Goal: Task Accomplishment & Management: Manage account settings

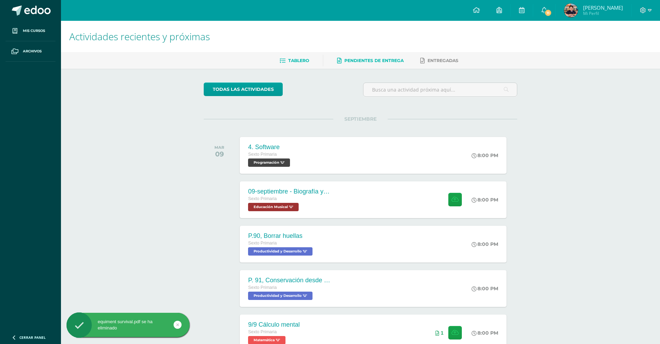
click at [386, 58] on span "Pendientes de entrega" at bounding box center [373, 60] width 59 height 5
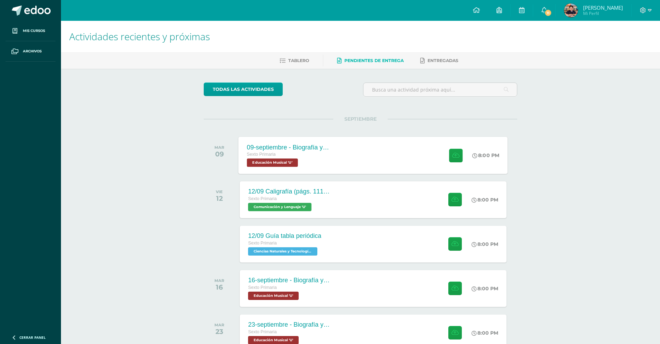
click at [401, 148] on div "09-septiembre - Biografía y música de [DATE][PERSON_NAME] Sexto Primaria Educac…" at bounding box center [373, 155] width 269 height 37
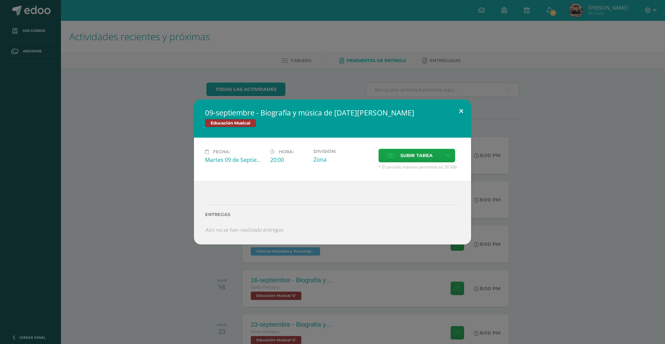
click at [460, 112] on button at bounding box center [461, 111] width 20 height 24
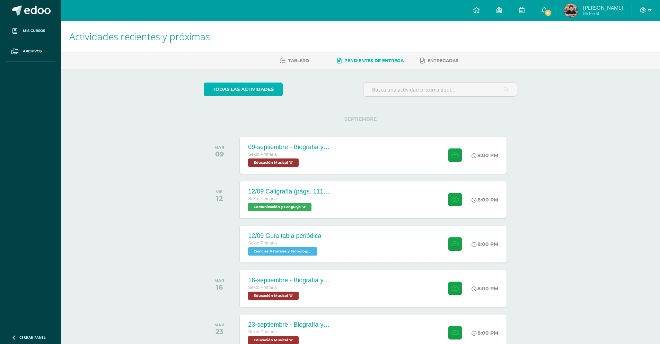
click at [230, 86] on link "todas las Actividades" at bounding box center [243, 89] width 79 height 14
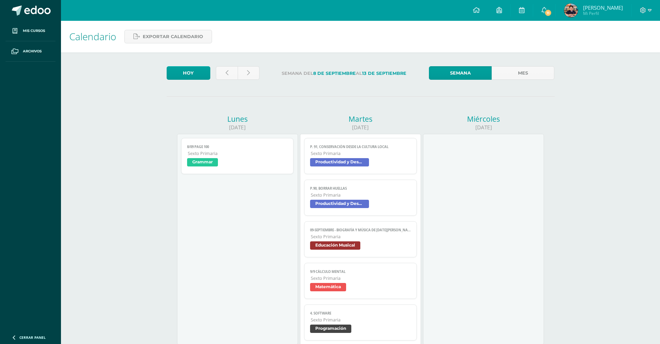
scroll to position [137, 0]
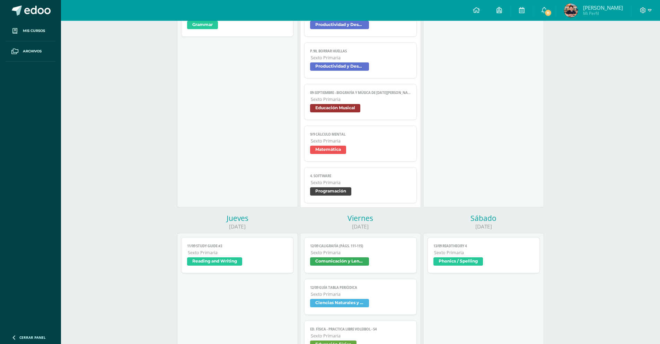
click at [317, 160] on link "9/9 Cálculo mental Sexto Primaria Matemática" at bounding box center [360, 143] width 113 height 36
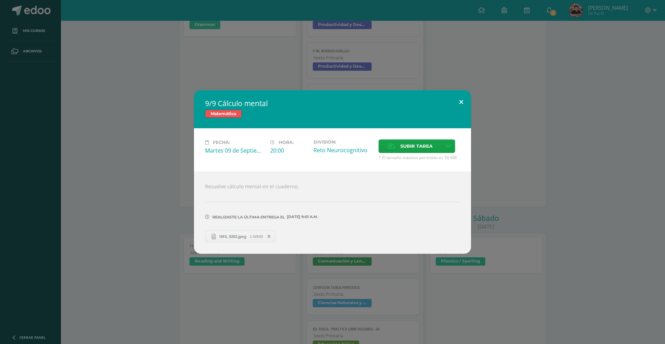
click at [463, 99] on button at bounding box center [461, 102] width 20 height 24
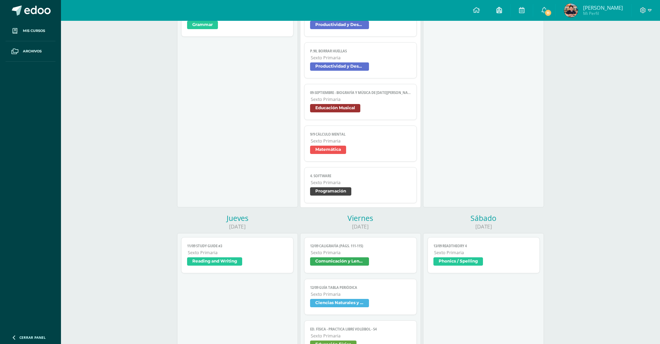
click at [494, 8] on link at bounding box center [499, 10] width 22 height 21
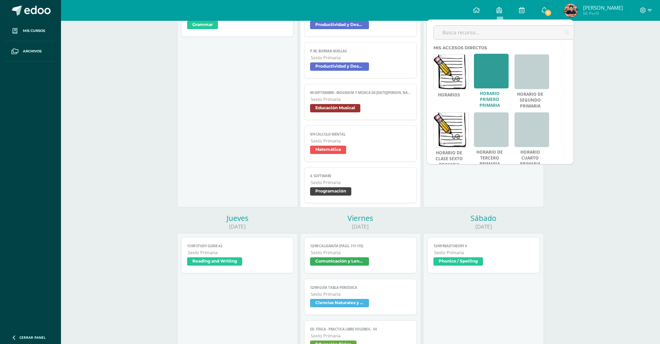
click at [507, 71] on link at bounding box center [491, 71] width 35 height 35
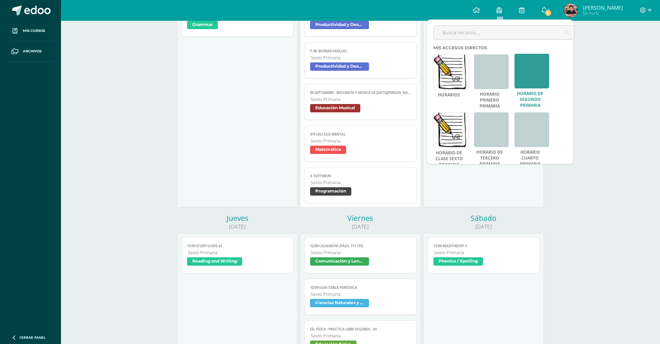
click at [523, 69] on link at bounding box center [532, 71] width 35 height 35
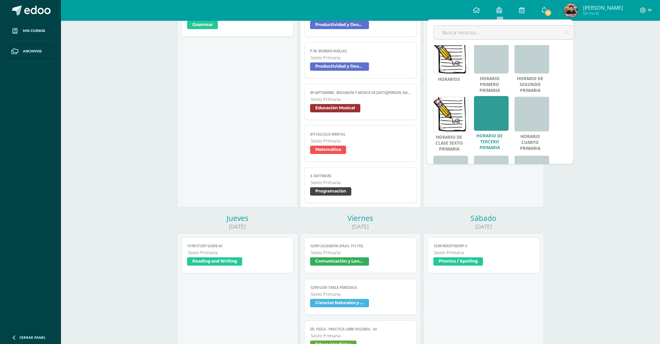
scroll to position [0, 0]
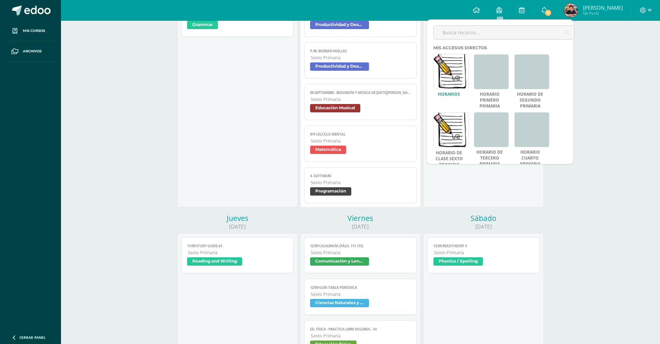
click at [458, 84] on link at bounding box center [450, 71] width 35 height 35
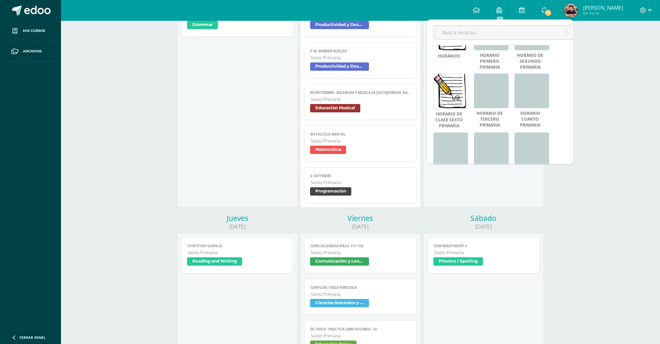
scroll to position [47, 0]
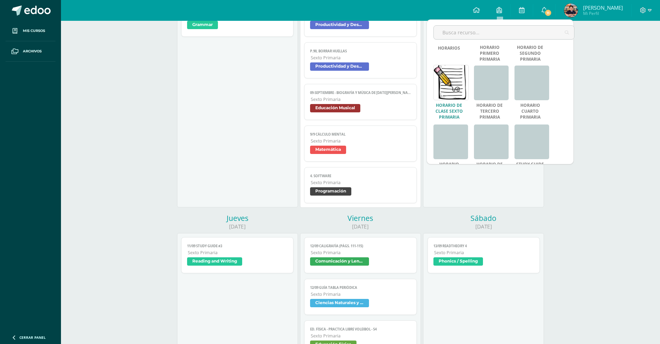
click at [450, 90] on link at bounding box center [450, 82] width 35 height 35
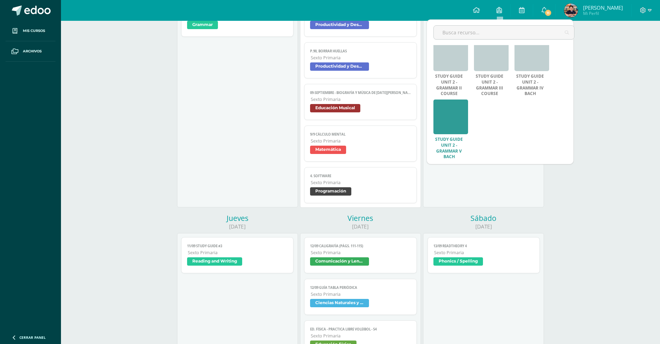
scroll to position [197, 0]
click at [458, 108] on link at bounding box center [450, 118] width 35 height 35
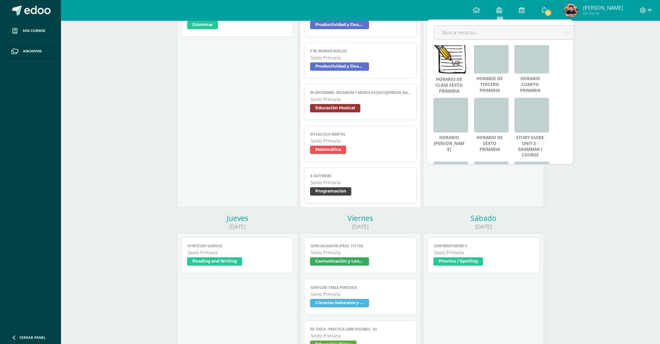
scroll to position [0, 0]
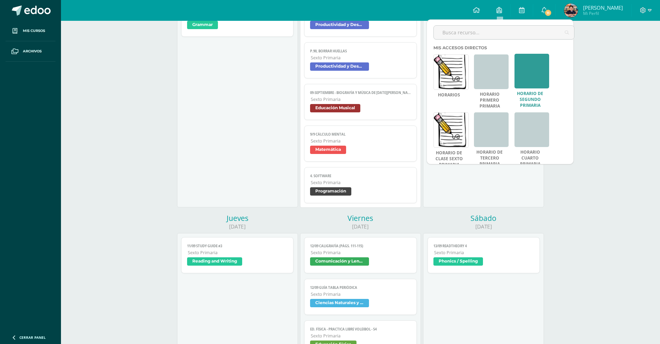
click at [528, 85] on link at bounding box center [532, 71] width 35 height 35
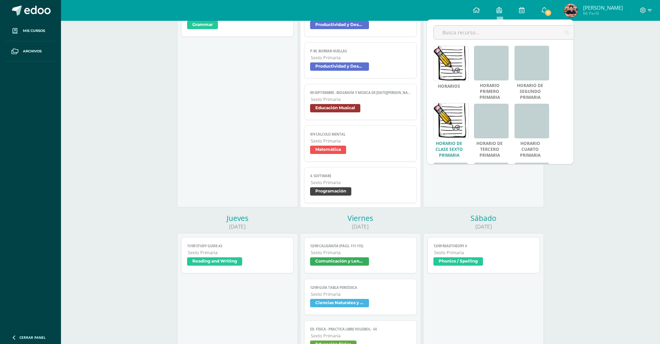
scroll to position [11, 0]
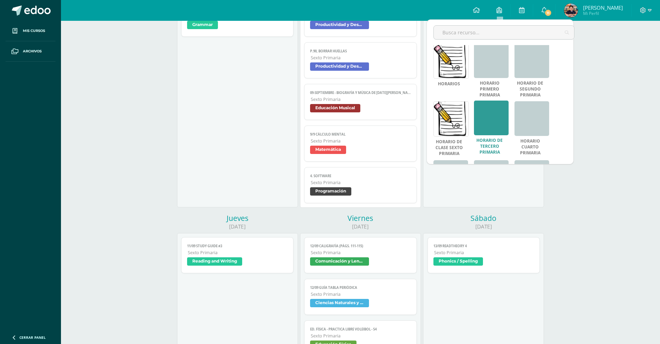
click at [481, 121] on link at bounding box center [491, 117] width 35 height 35
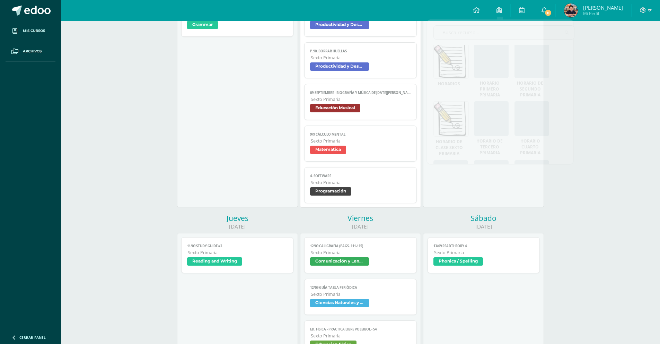
click at [643, 85] on div "Calendario Exportar calendario Hoy Semana del 8 de Septiembre al 13 de Septiemb…" at bounding box center [360, 297] width 599 height 826
click at [483, 12] on link at bounding box center [477, 10] width 24 height 21
click at [642, 15] on div at bounding box center [646, 10] width 28 height 21
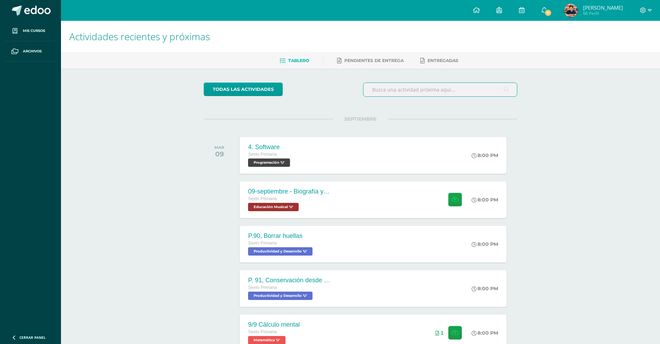
click at [408, 85] on input "text" at bounding box center [439, 90] width 153 height 14
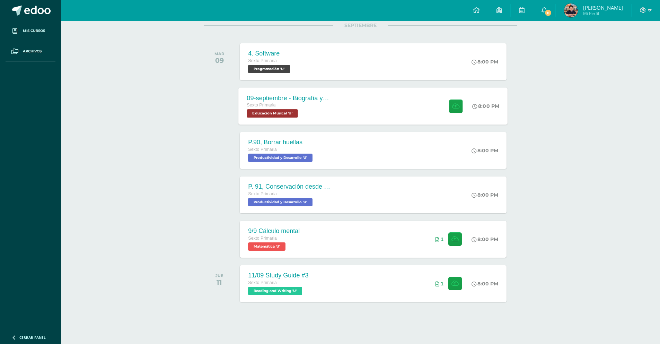
scroll to position [95, 0]
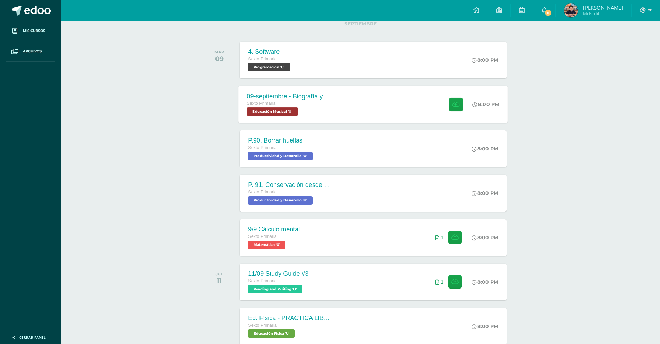
click at [375, 101] on div "09-septiembre - Biografía y música de Domingo Bethacourt Sexto Primaria Educaci…" at bounding box center [373, 104] width 269 height 37
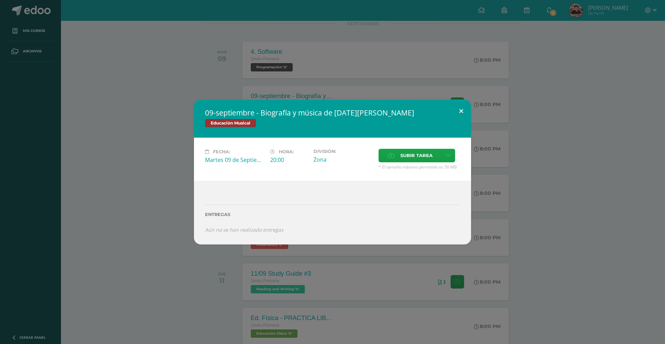
click at [462, 112] on button at bounding box center [461, 111] width 20 height 24
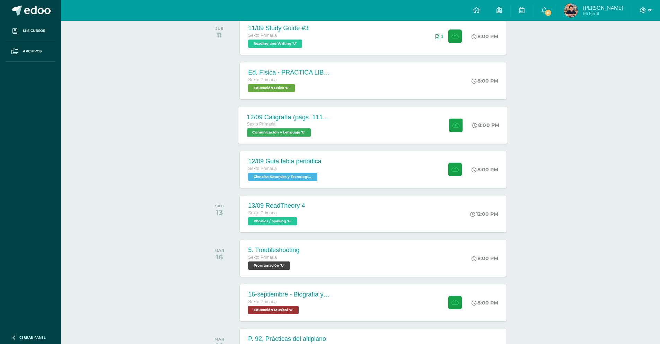
scroll to position [0, 0]
